Goal: Navigation & Orientation: Find specific page/section

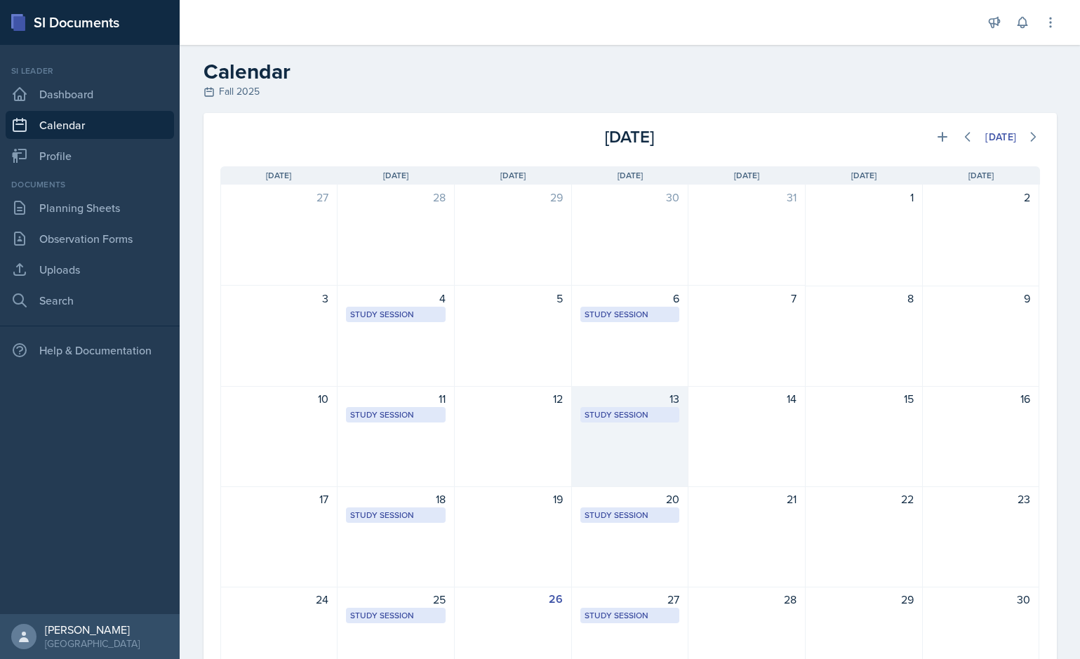
scroll to position [180, 0]
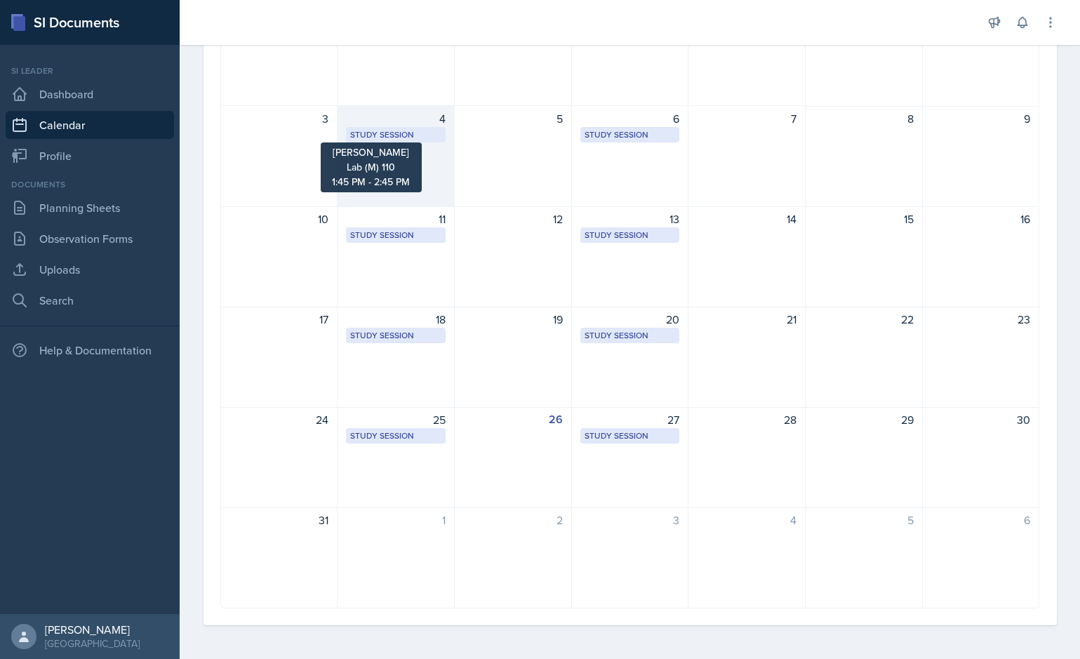
click at [398, 137] on div "Study Session" at bounding box center [395, 134] width 91 height 13
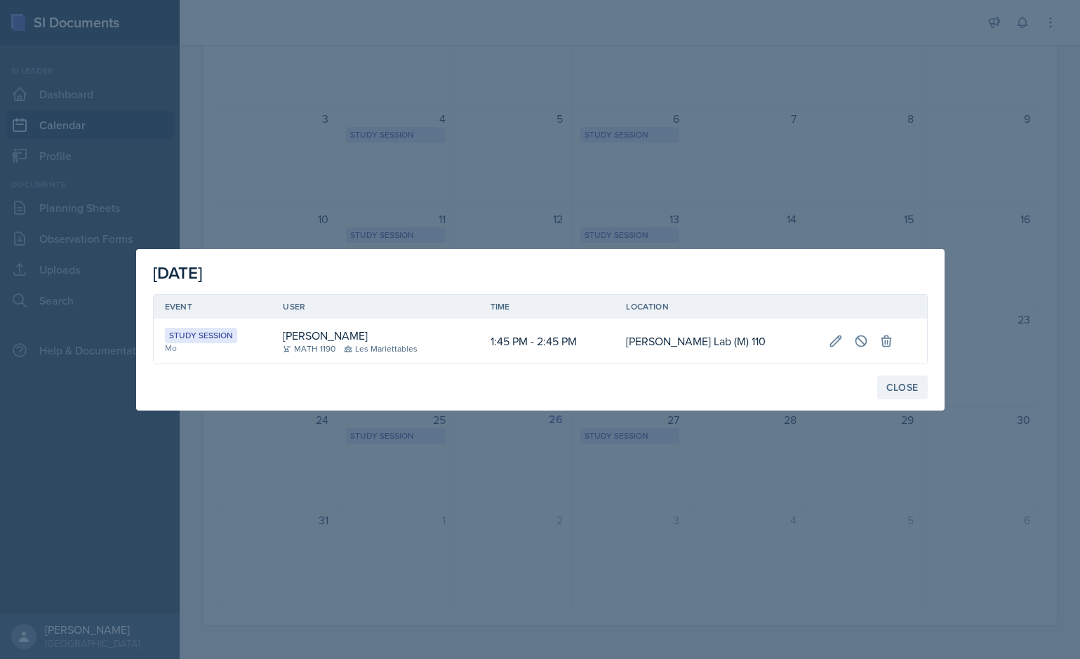
click at [915, 382] on div "Close" at bounding box center [903, 387] width 32 height 11
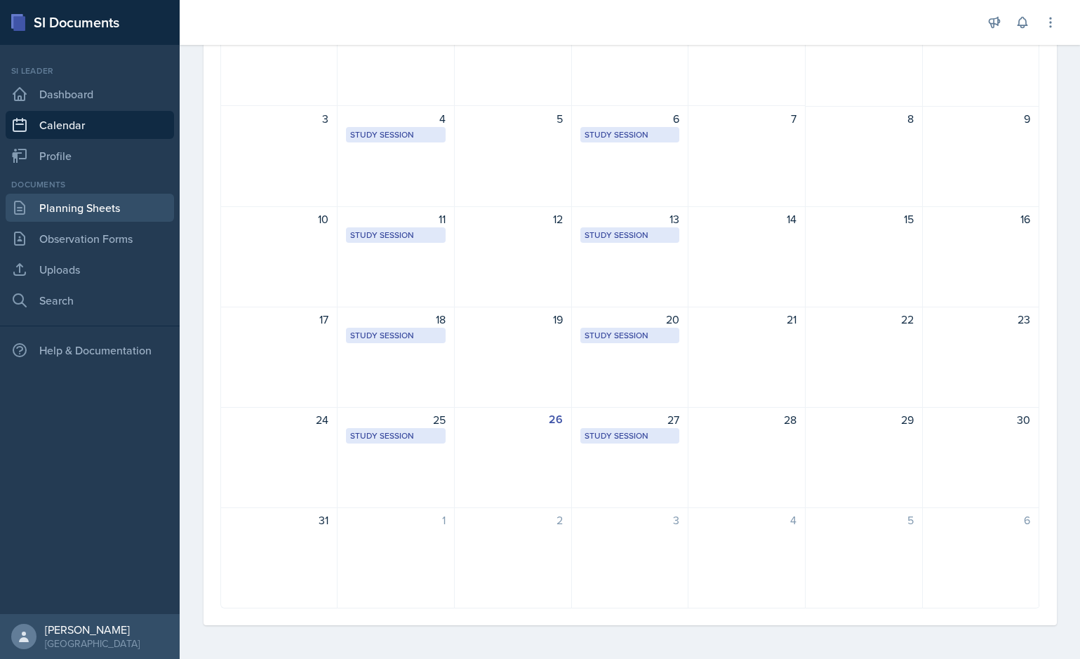
click at [60, 214] on link "Planning Sheets" at bounding box center [90, 208] width 168 height 28
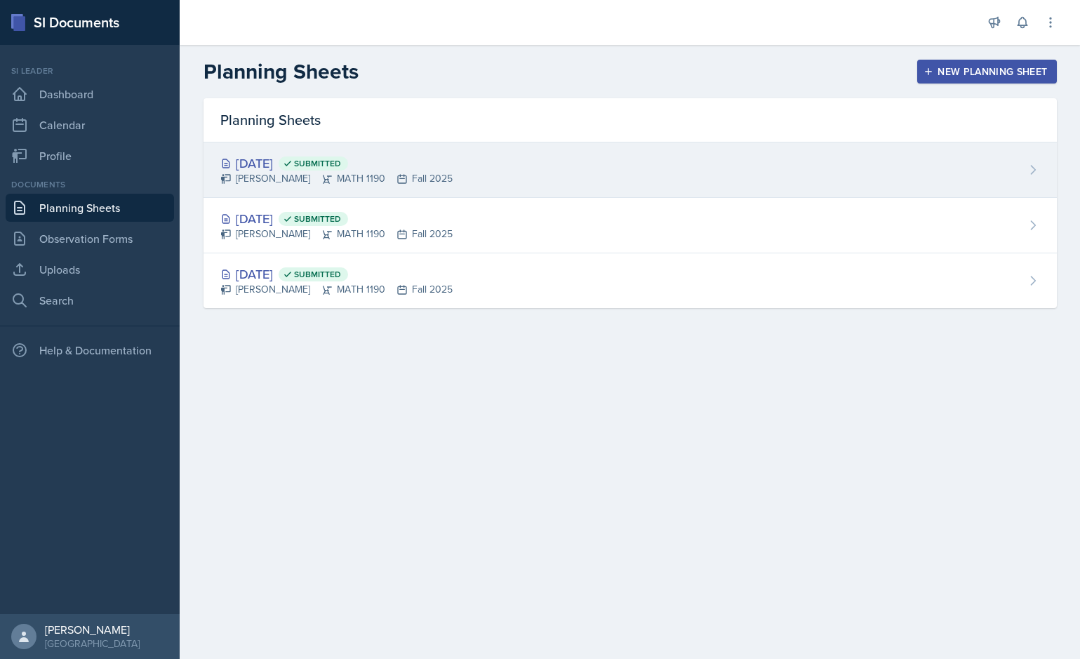
click at [303, 189] on div "[DATE] Submitted [PERSON_NAME] MATH 1190 Fall 2025" at bounding box center [631, 170] width 854 height 55
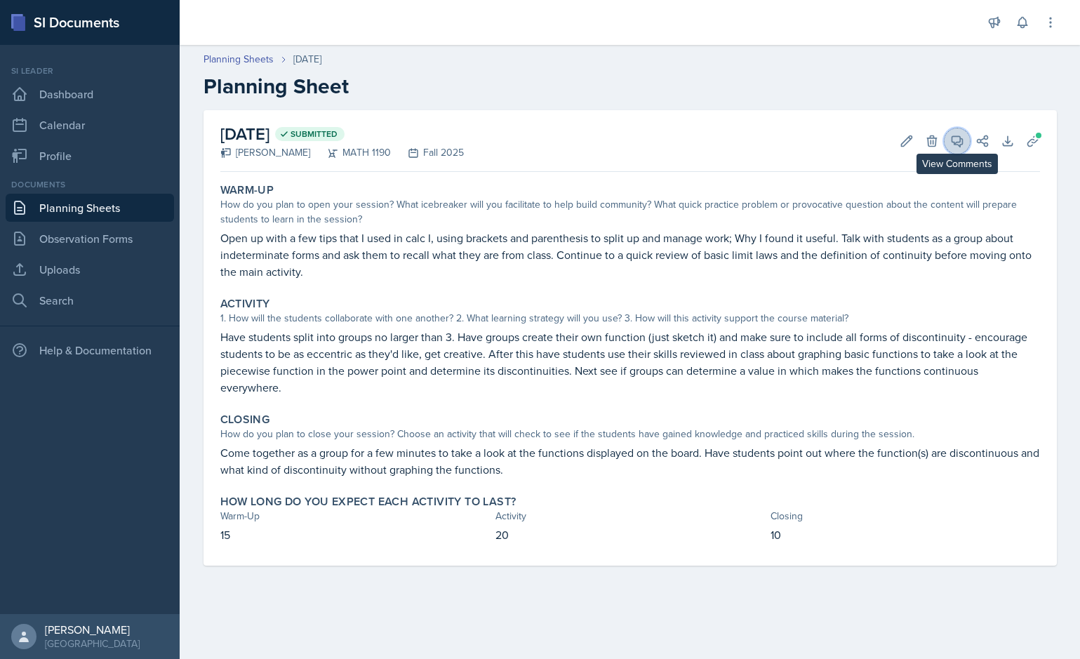
click at [953, 145] on icon at bounding box center [958, 141] width 14 height 14
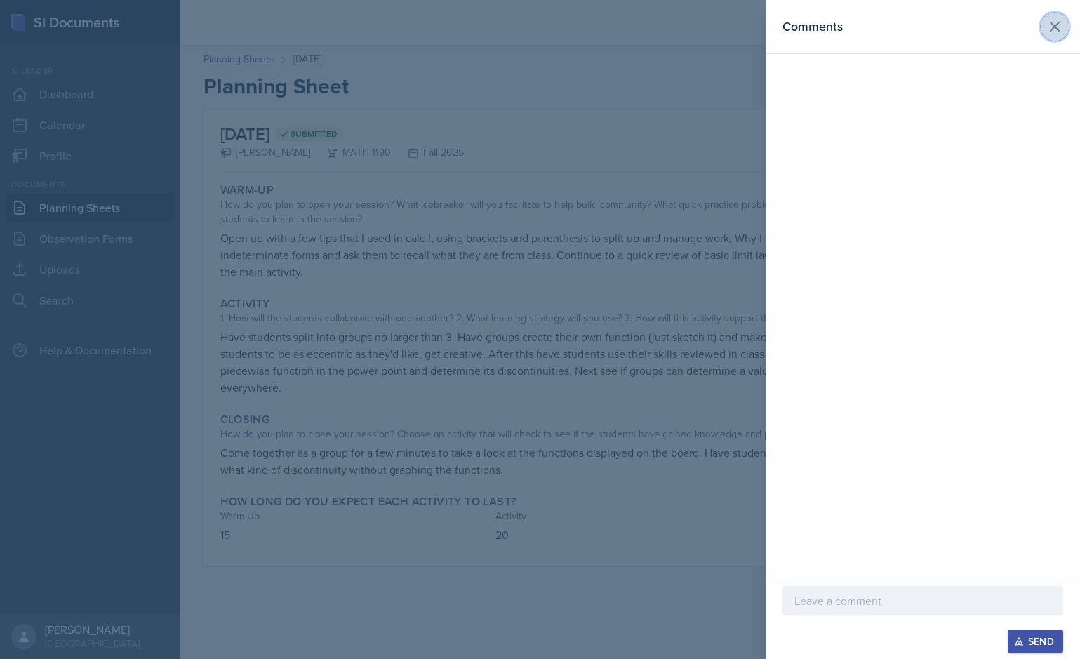
click at [1052, 27] on icon at bounding box center [1055, 26] width 17 height 17
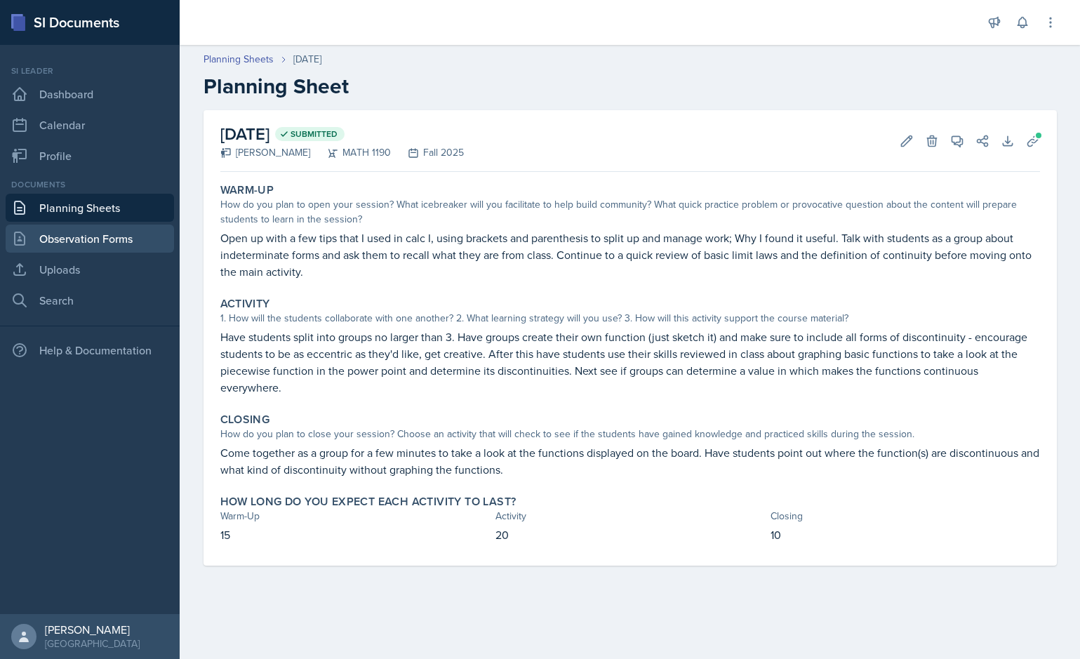
click at [50, 249] on link "Observation Forms" at bounding box center [90, 239] width 168 height 28
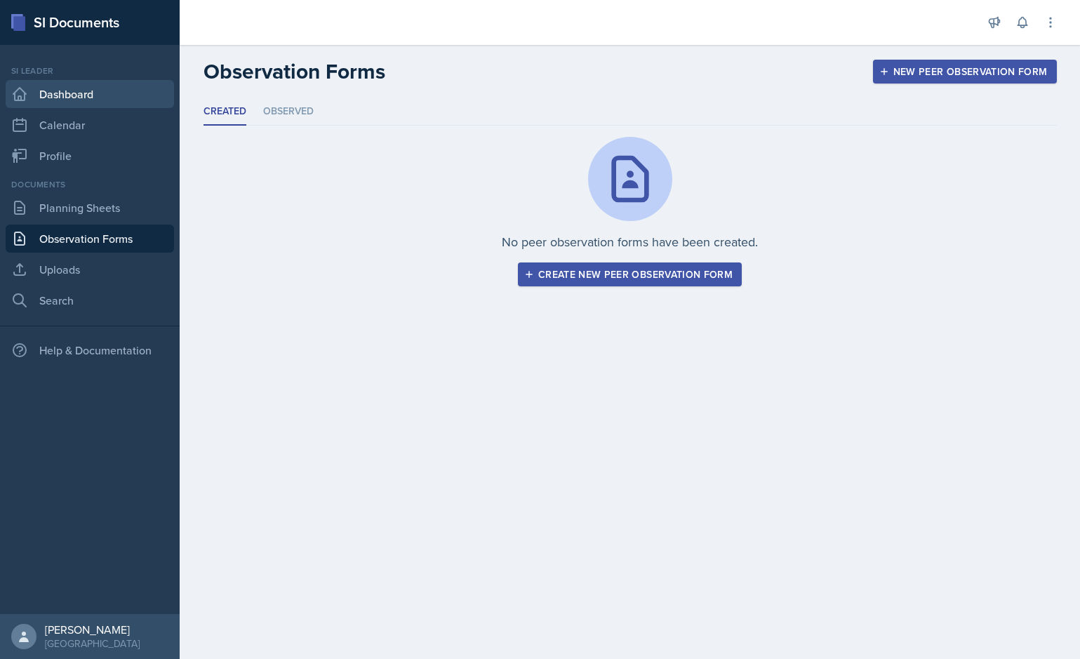
click at [76, 96] on link "Dashboard" at bounding box center [90, 94] width 168 height 28
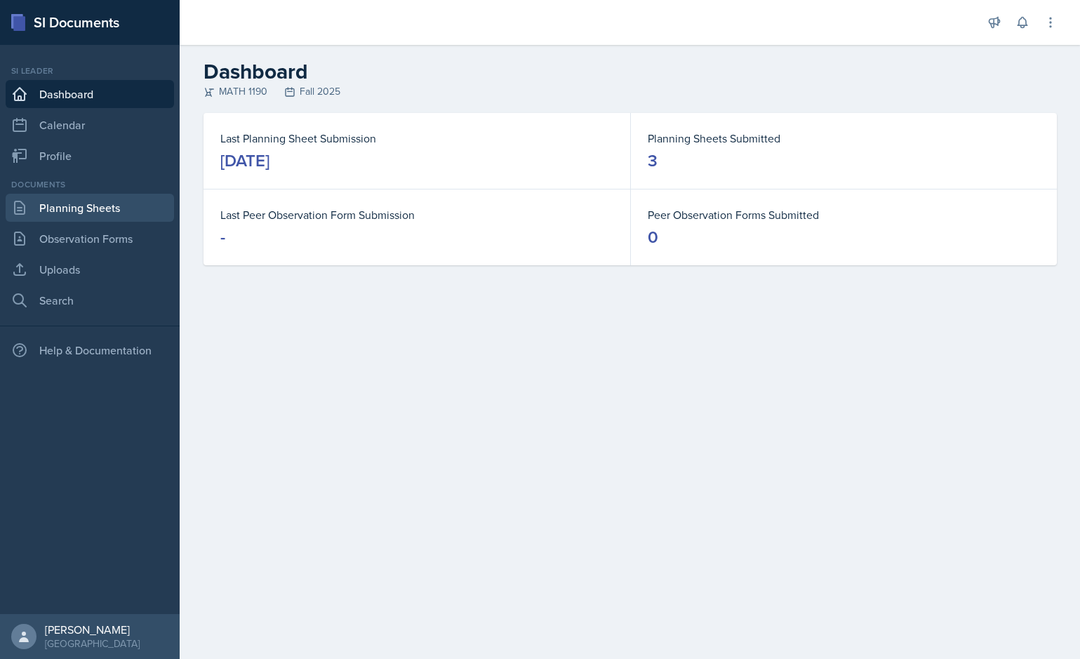
click at [103, 201] on link "Planning Sheets" at bounding box center [90, 208] width 168 height 28
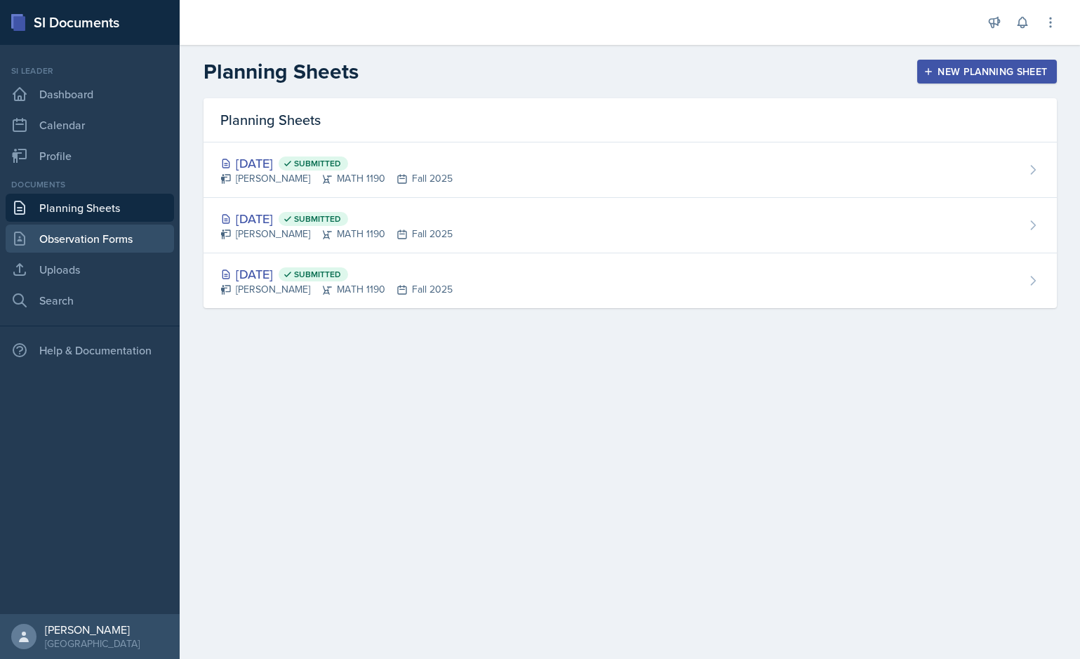
click at [99, 242] on link "Observation Forms" at bounding box center [90, 239] width 168 height 28
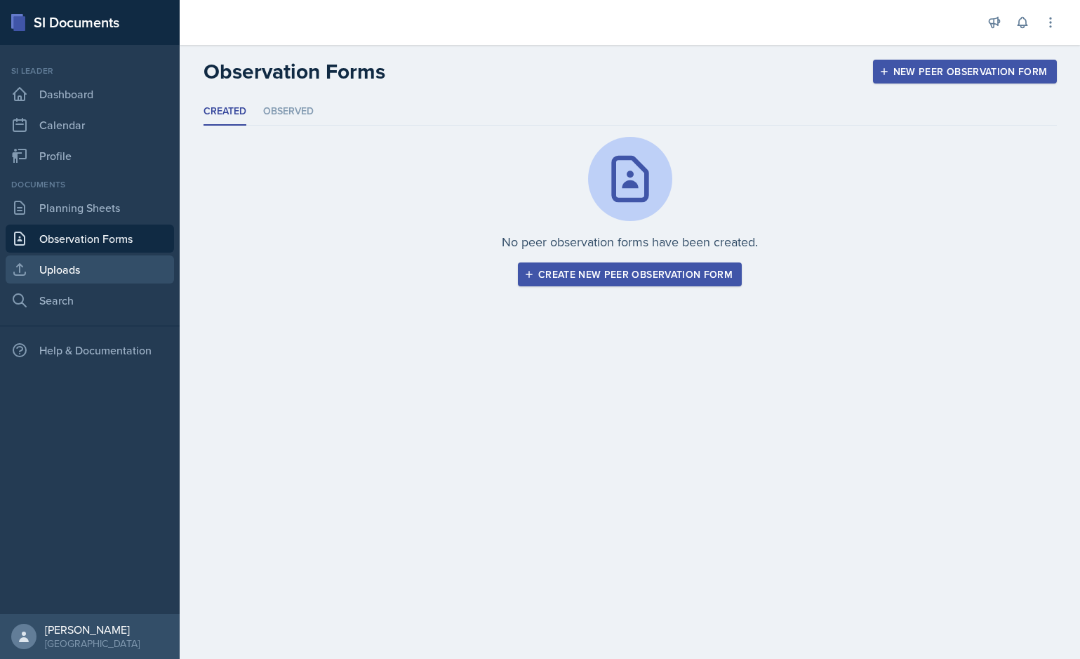
click at [88, 256] on link "Uploads" at bounding box center [90, 270] width 168 height 28
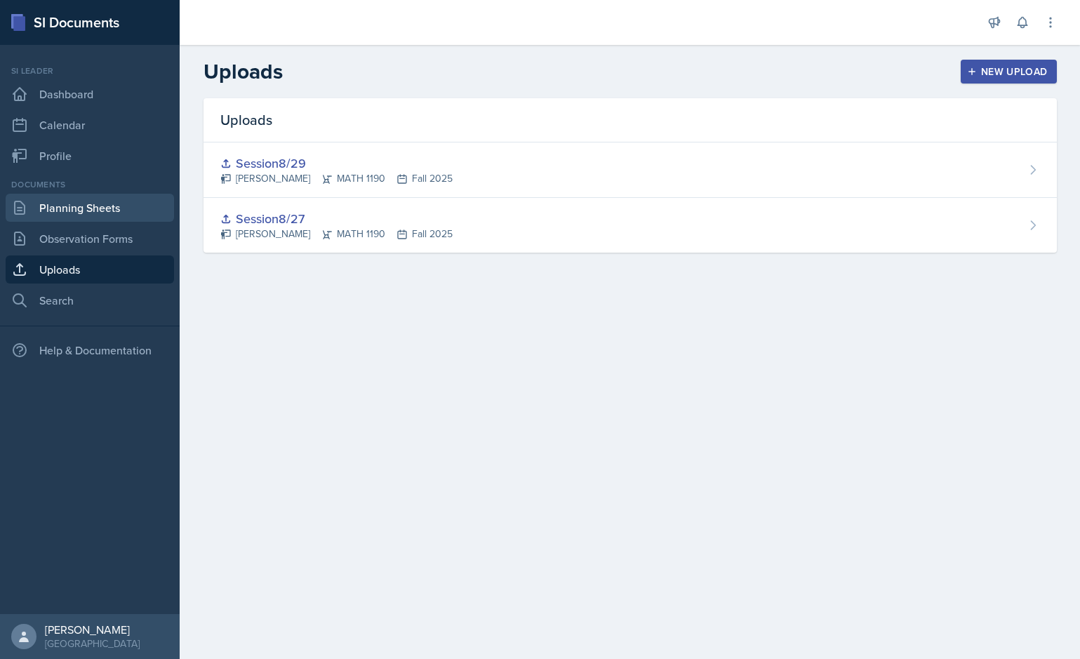
click at [84, 211] on link "Planning Sheets" at bounding box center [90, 208] width 168 height 28
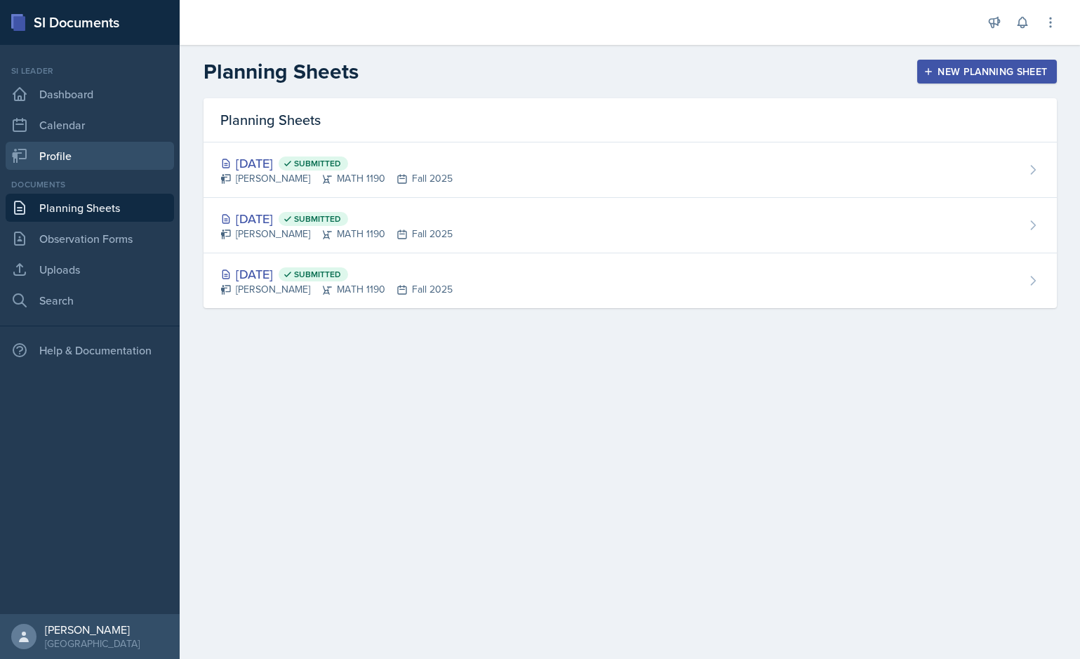
click at [86, 149] on link "Profile" at bounding box center [90, 156] width 168 height 28
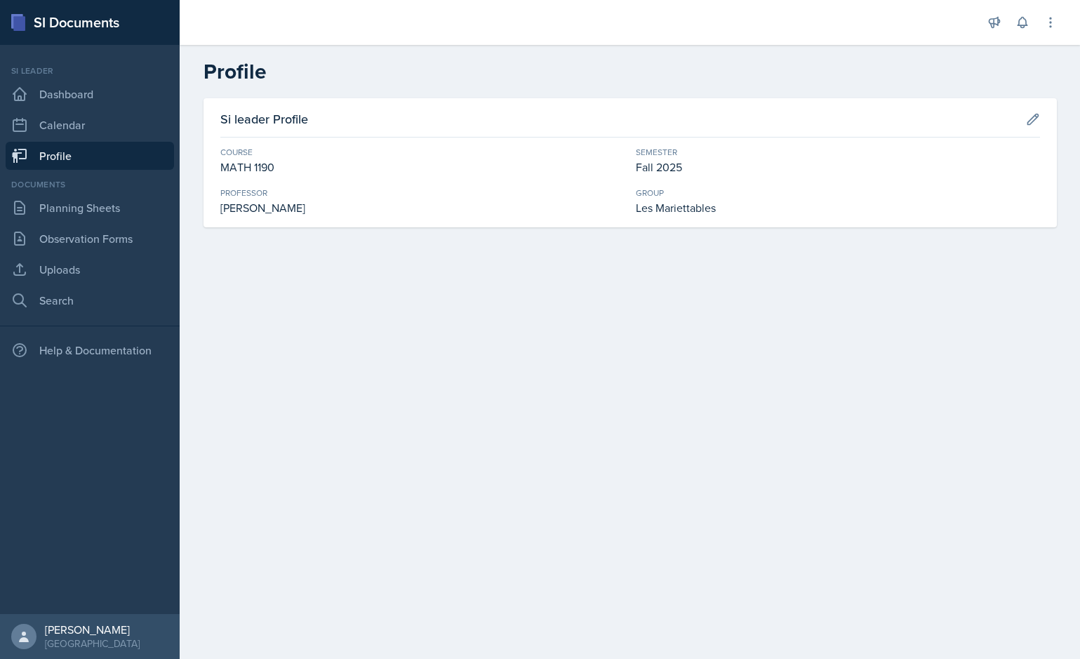
click at [72, 108] on div "Si leader Dashboard Calendar Profile" at bounding box center [90, 117] width 168 height 105
click at [74, 131] on link "Calendar" at bounding box center [90, 125] width 168 height 28
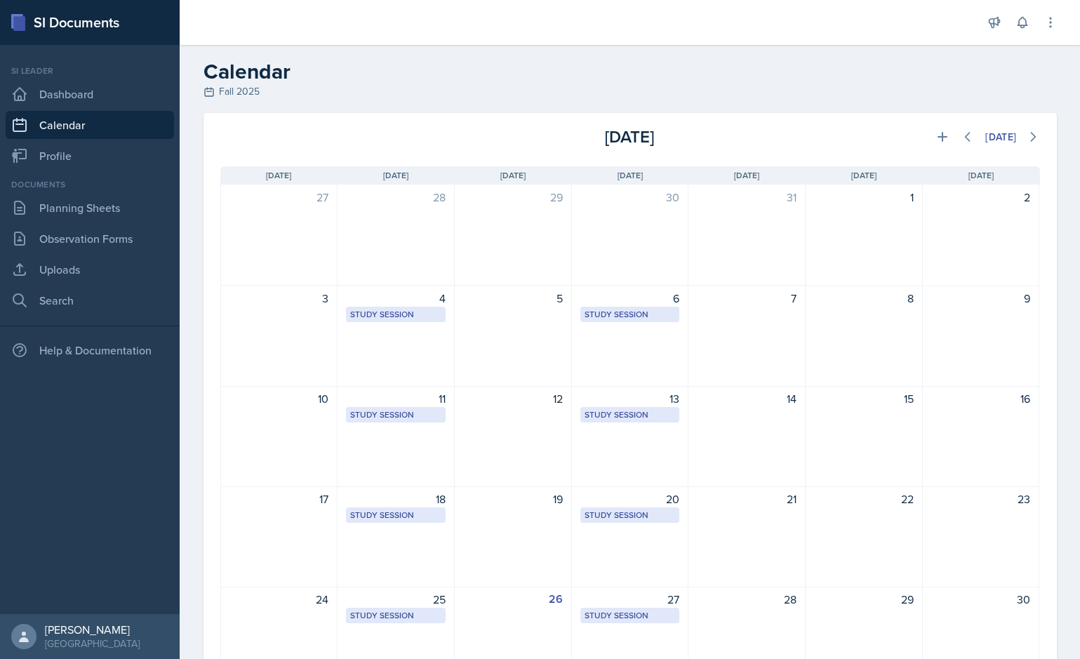
scroll to position [93, 0]
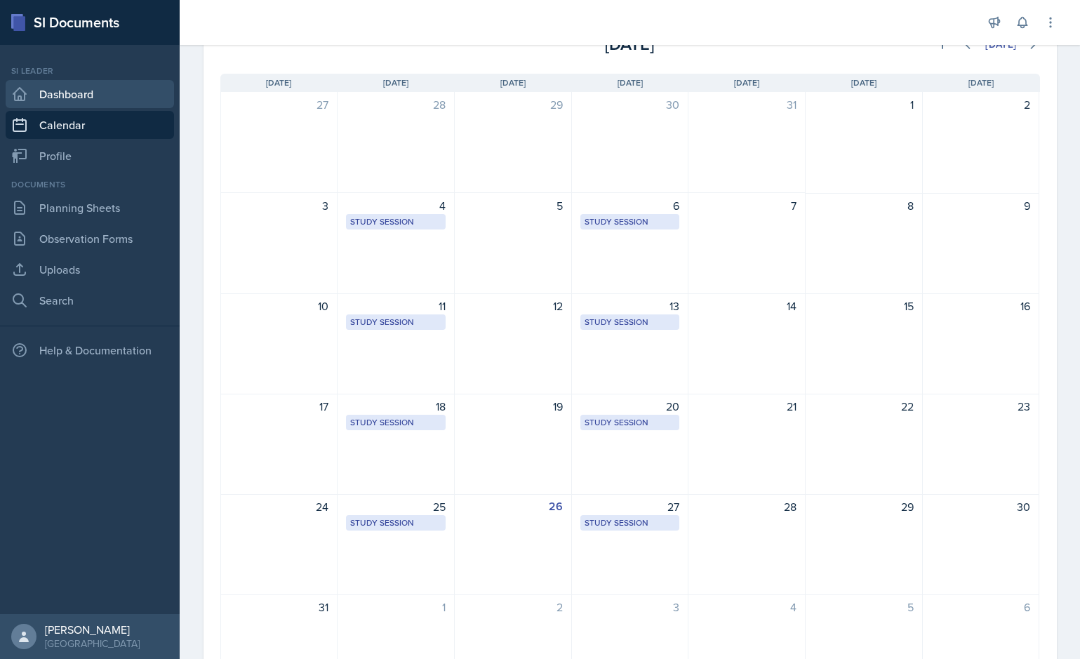
click at [46, 91] on link "Dashboard" at bounding box center [90, 94] width 168 height 28
